Goal: Task Accomplishment & Management: Use online tool/utility

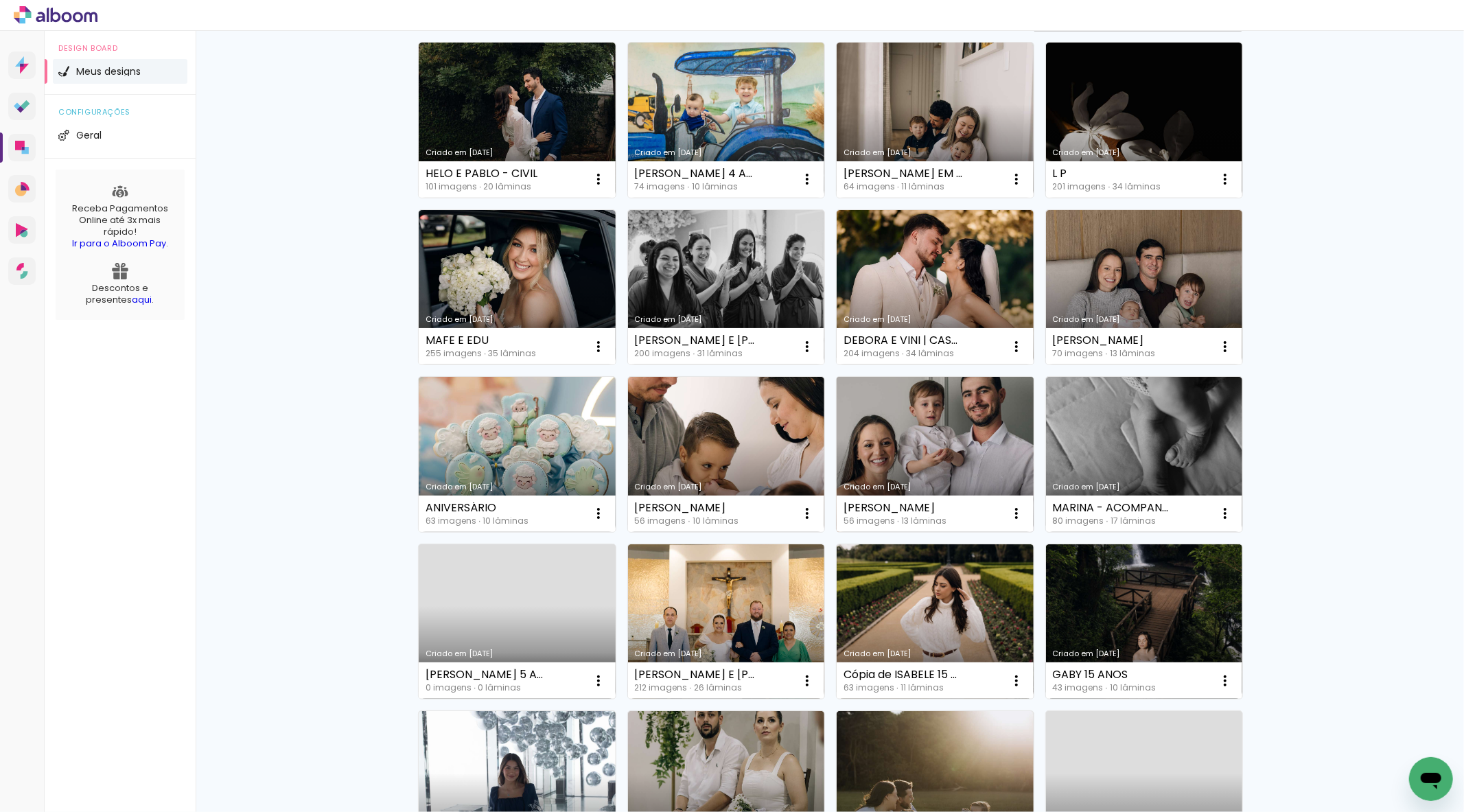
scroll to position [152, 0]
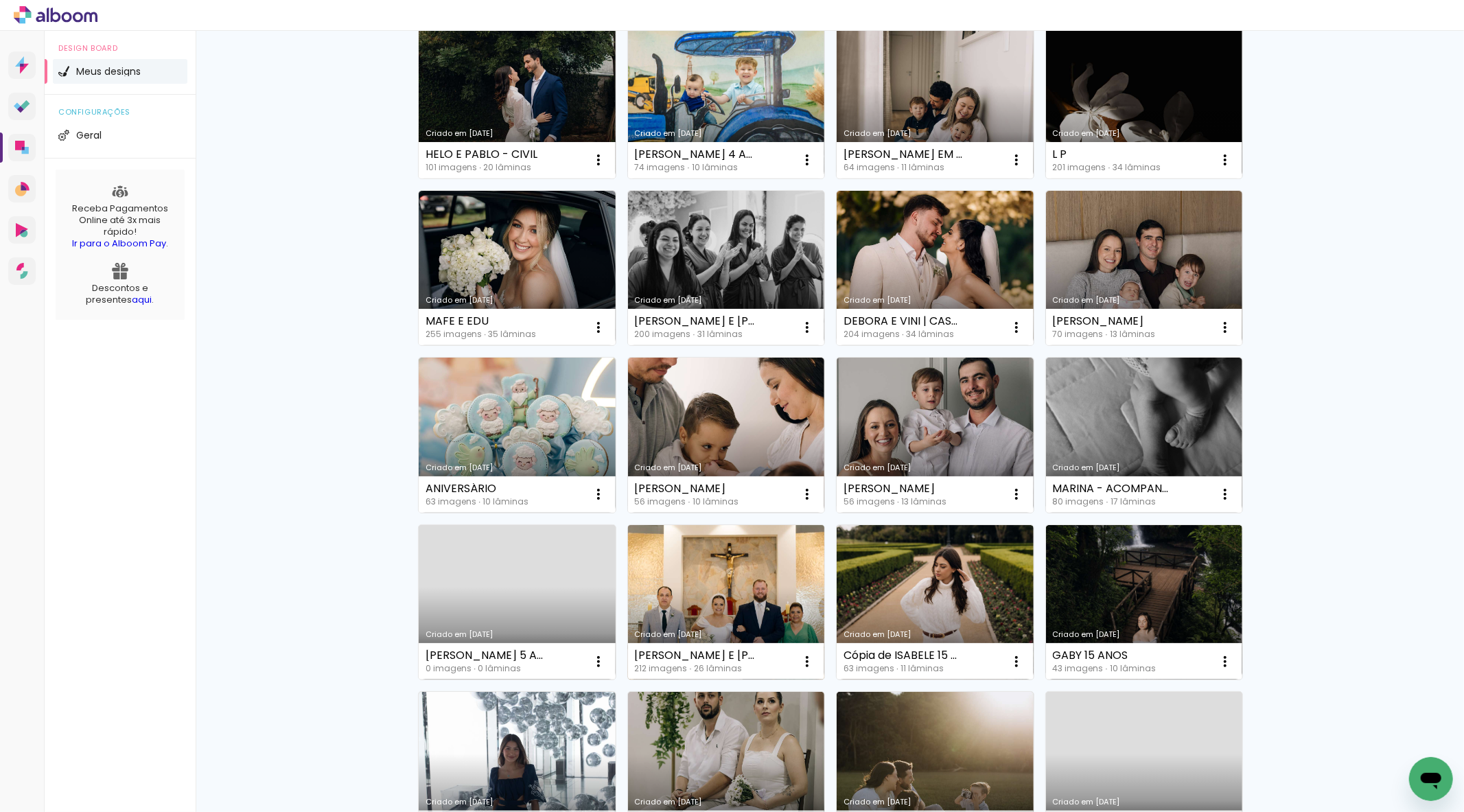
click at [738, 596] on link "Criado em [DATE]" at bounding box center [726, 602] width 197 height 155
